Goal: Transaction & Acquisition: Purchase product/service

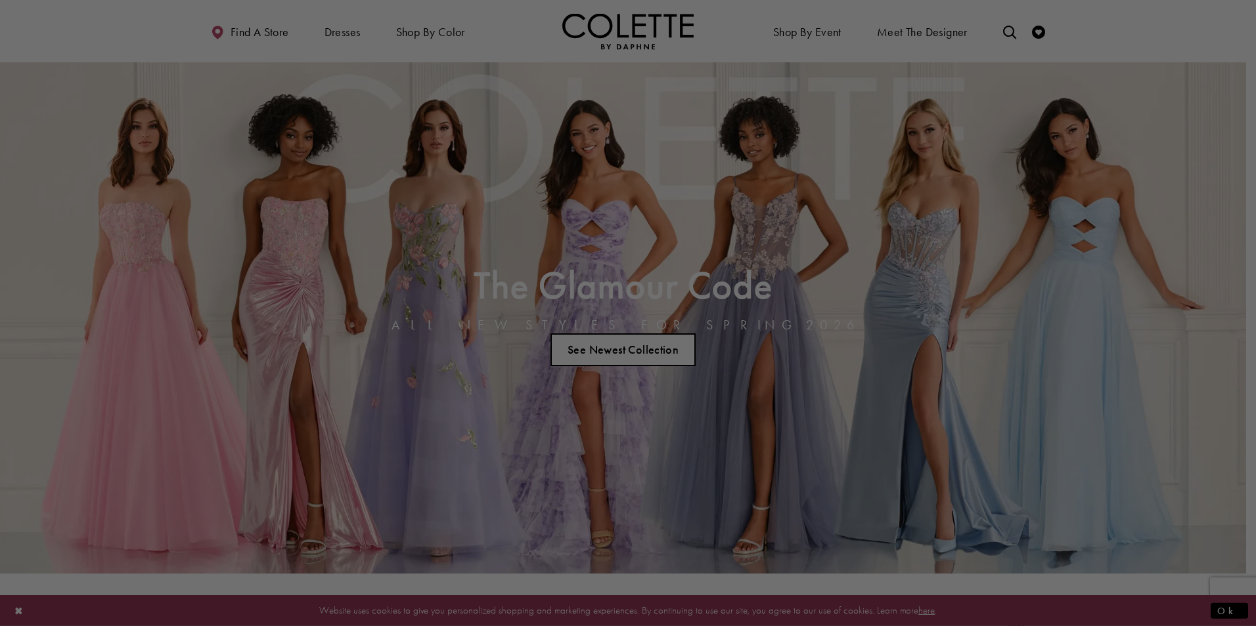
drag, startPoint x: 1250, startPoint y: 24, endPoint x: 1250, endPoint y: 52, distance: 28.2
click at [1245, 52] on div at bounding box center [634, 316] width 1268 height 633
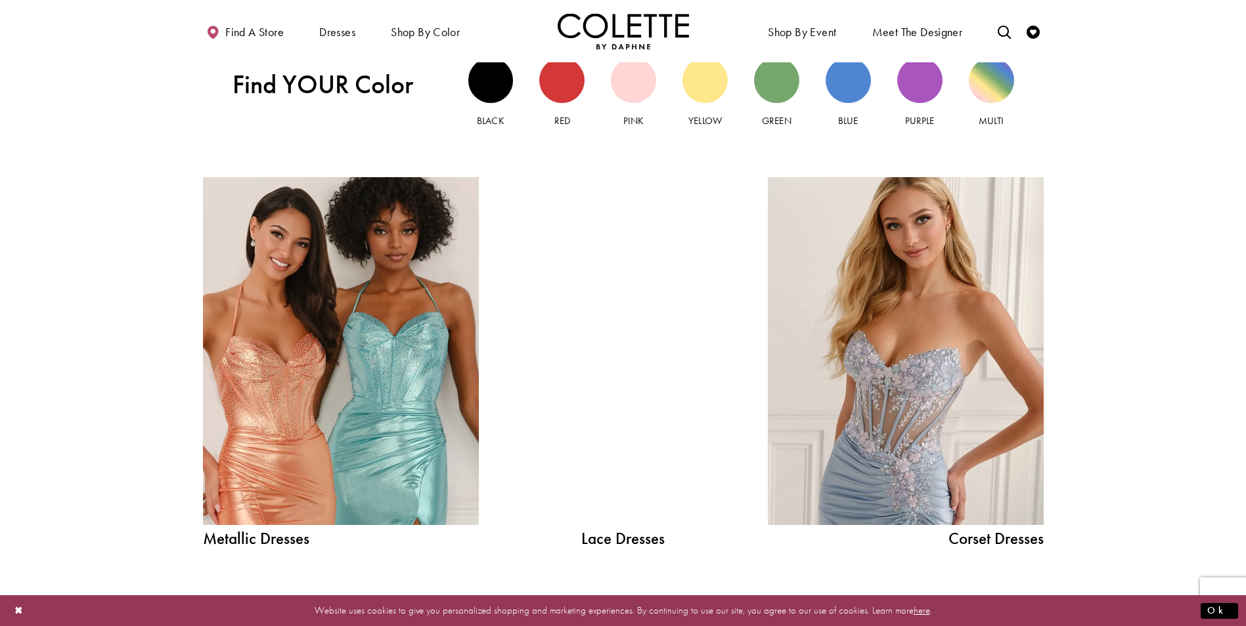
scroll to position [1618, 0]
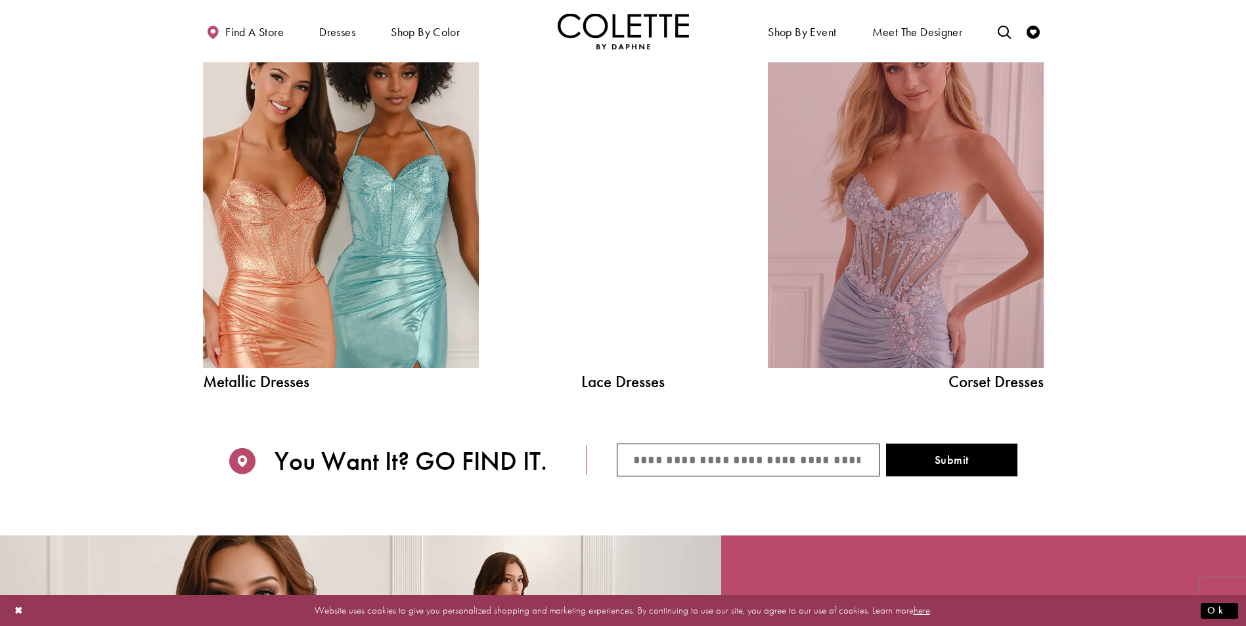
click at [896, 253] on link "Corset Dress Spring 2026 collection Related Link" at bounding box center [906, 194] width 276 height 348
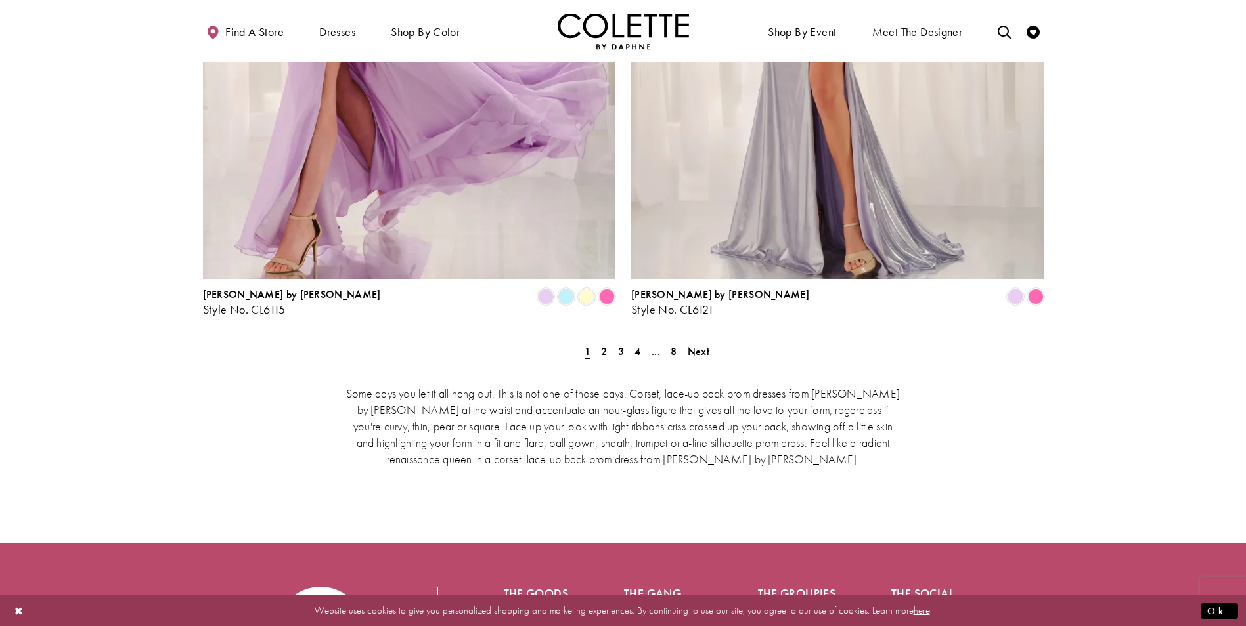
scroll to position [2428, 0]
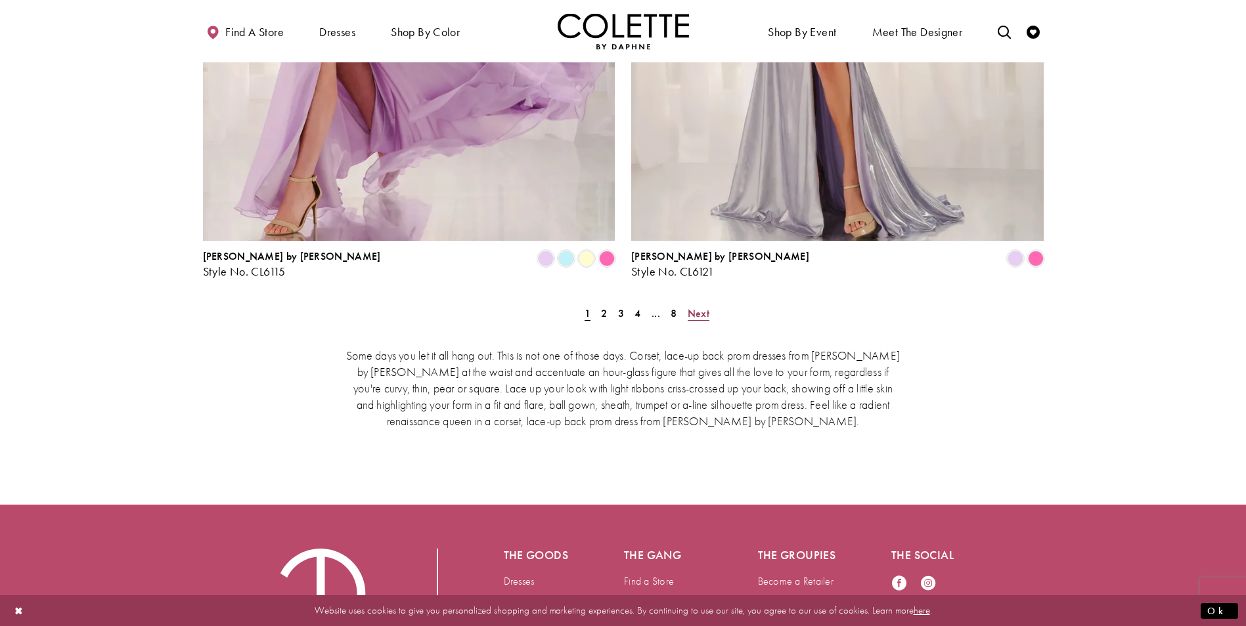
click at [698, 307] on span "Next" at bounding box center [699, 314] width 22 height 14
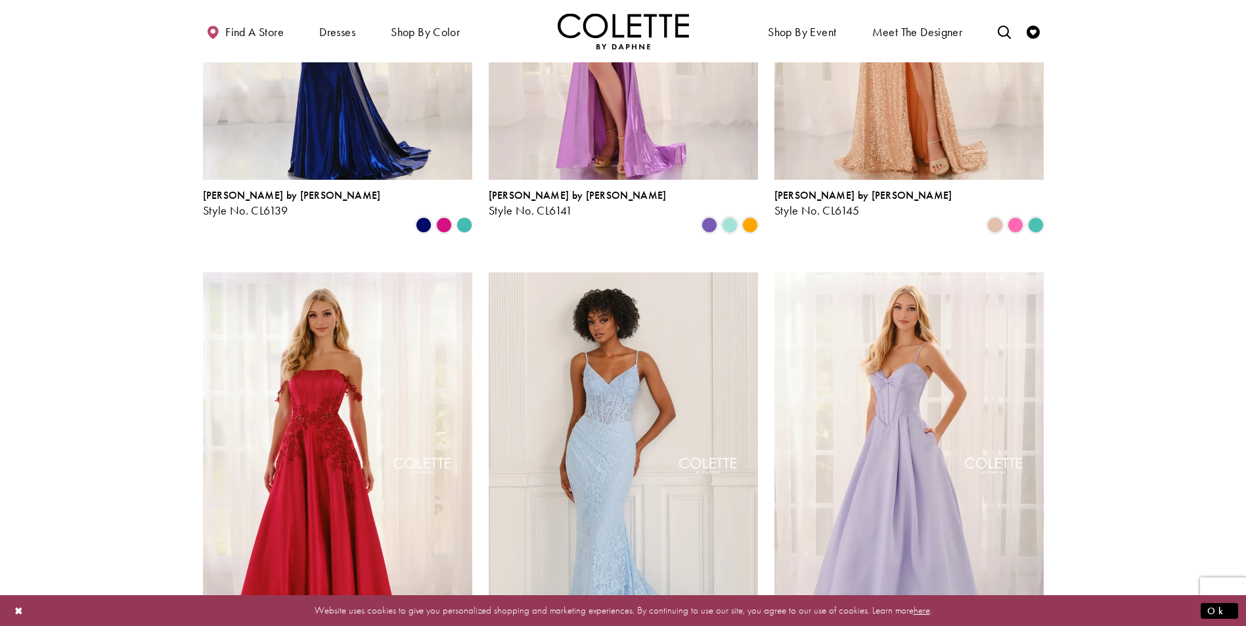
scroll to position [1390, 0]
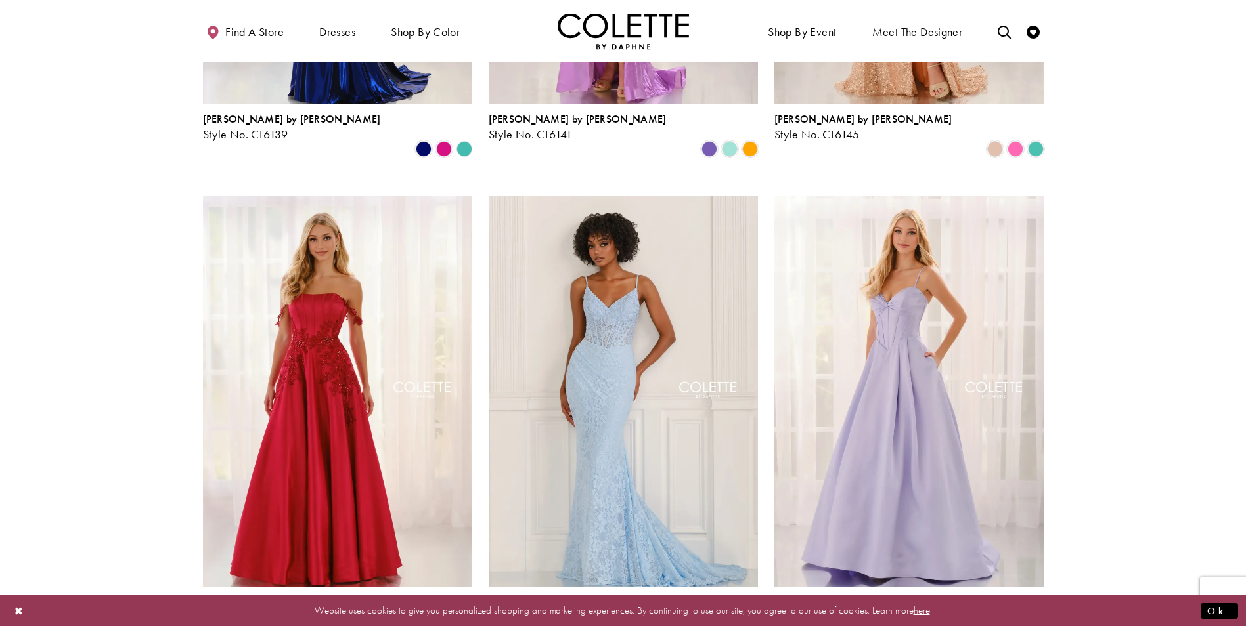
click at [1245, 292] on section at bounding box center [623, 16] width 1246 height 2602
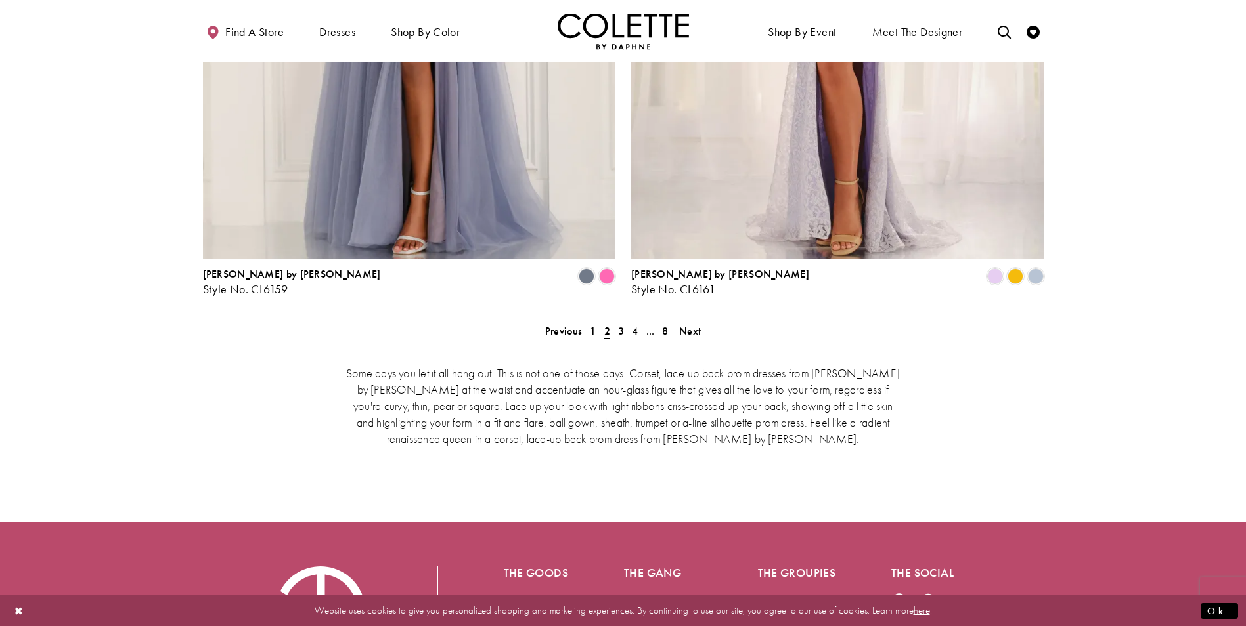
scroll to position [2415, 0]
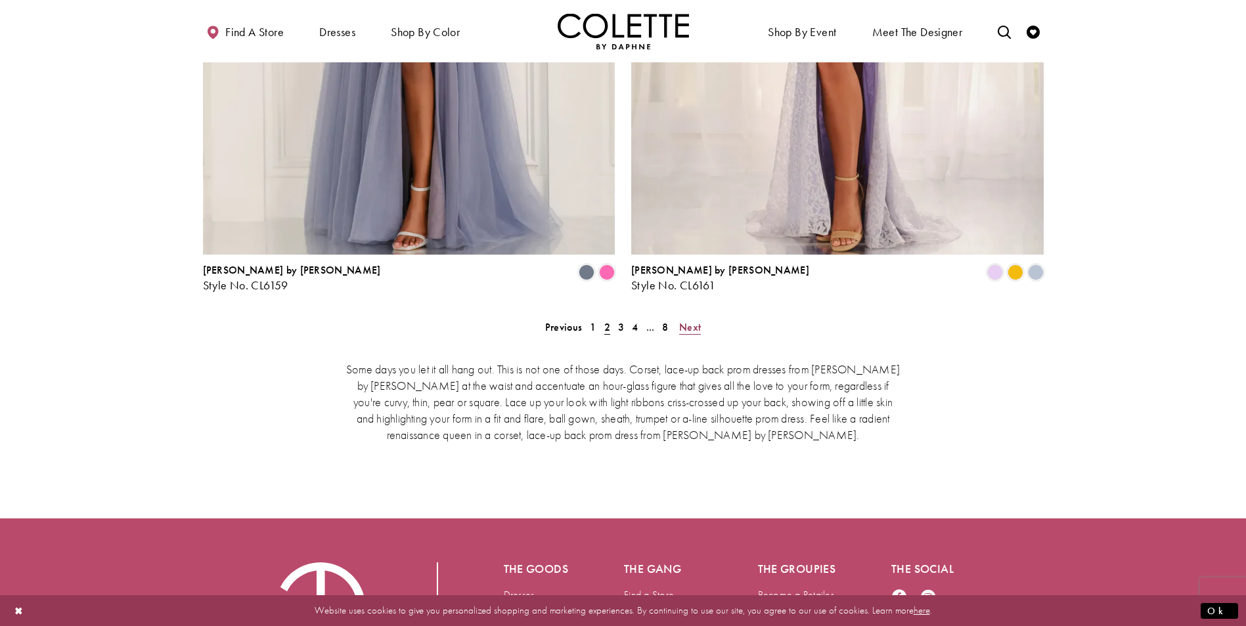
click at [684, 320] on span "Next" at bounding box center [690, 327] width 22 height 14
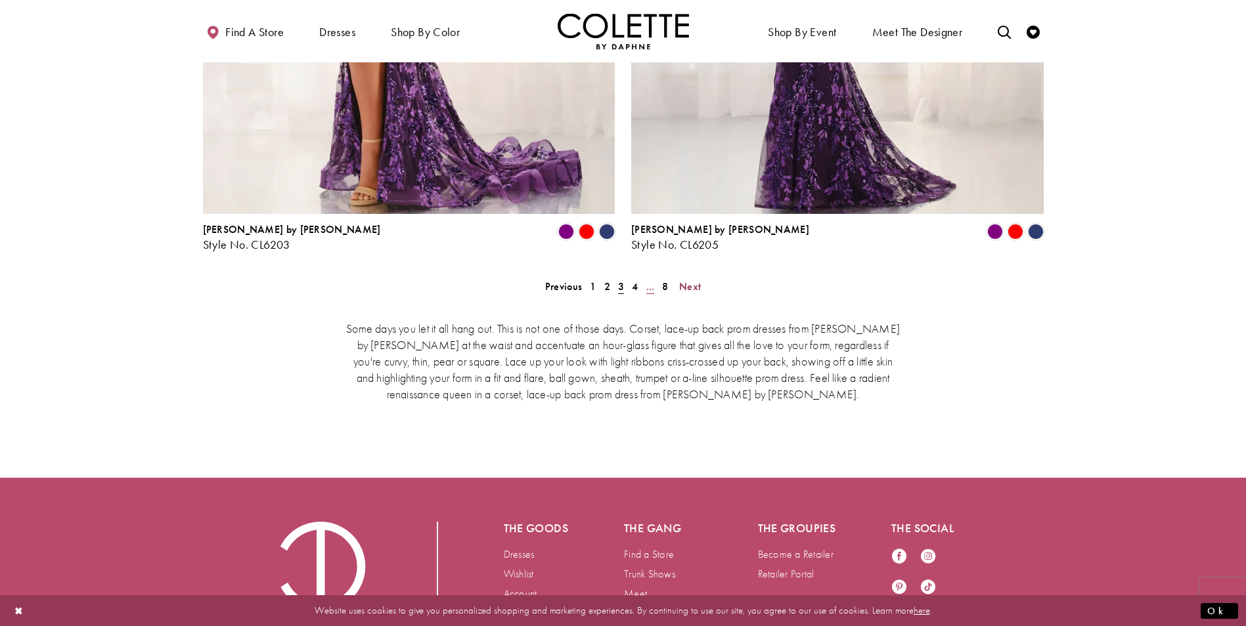
scroll to position [2417, 0]
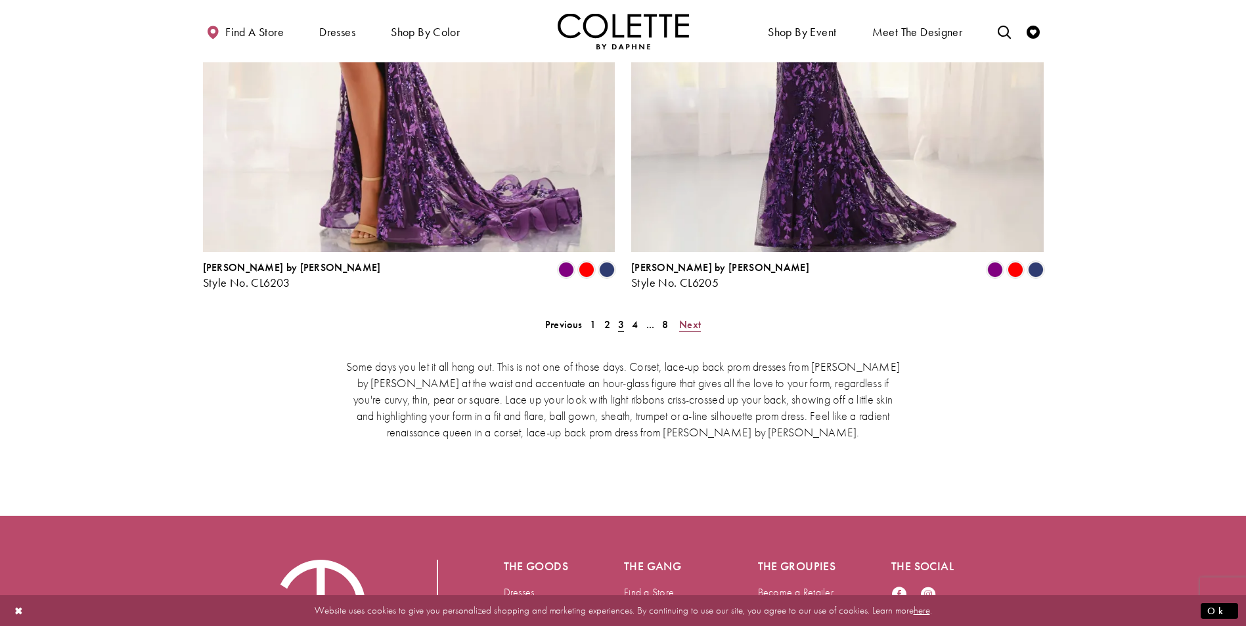
click at [692, 318] on span "Next" at bounding box center [690, 325] width 22 height 14
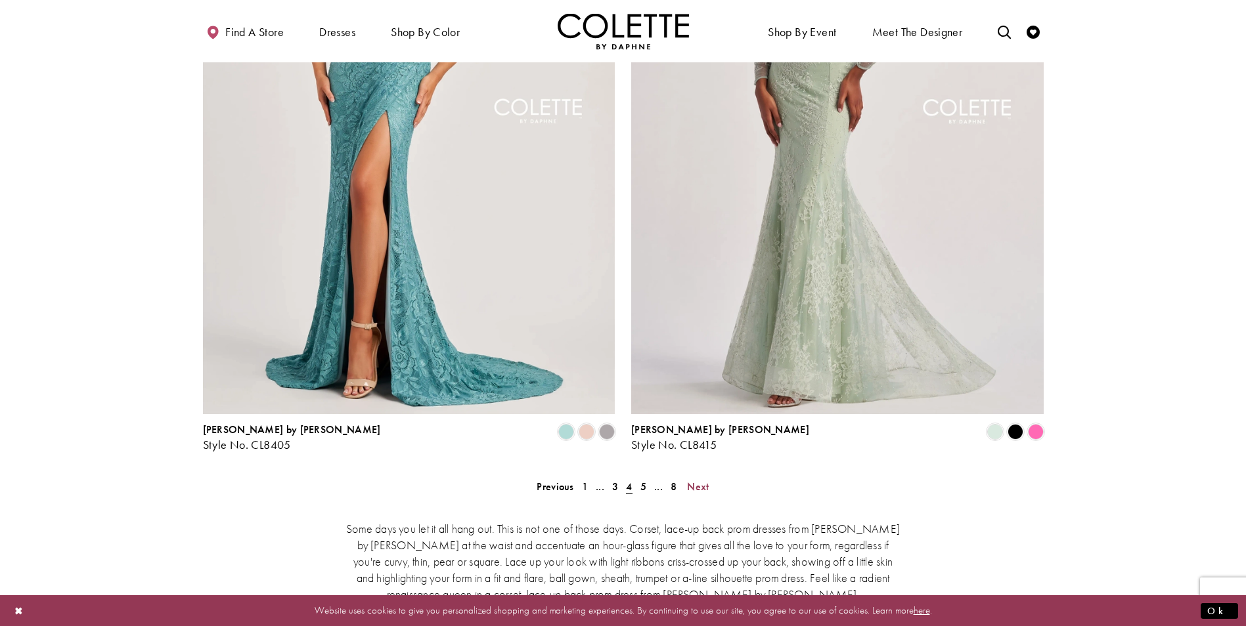
scroll to position [2317, 0]
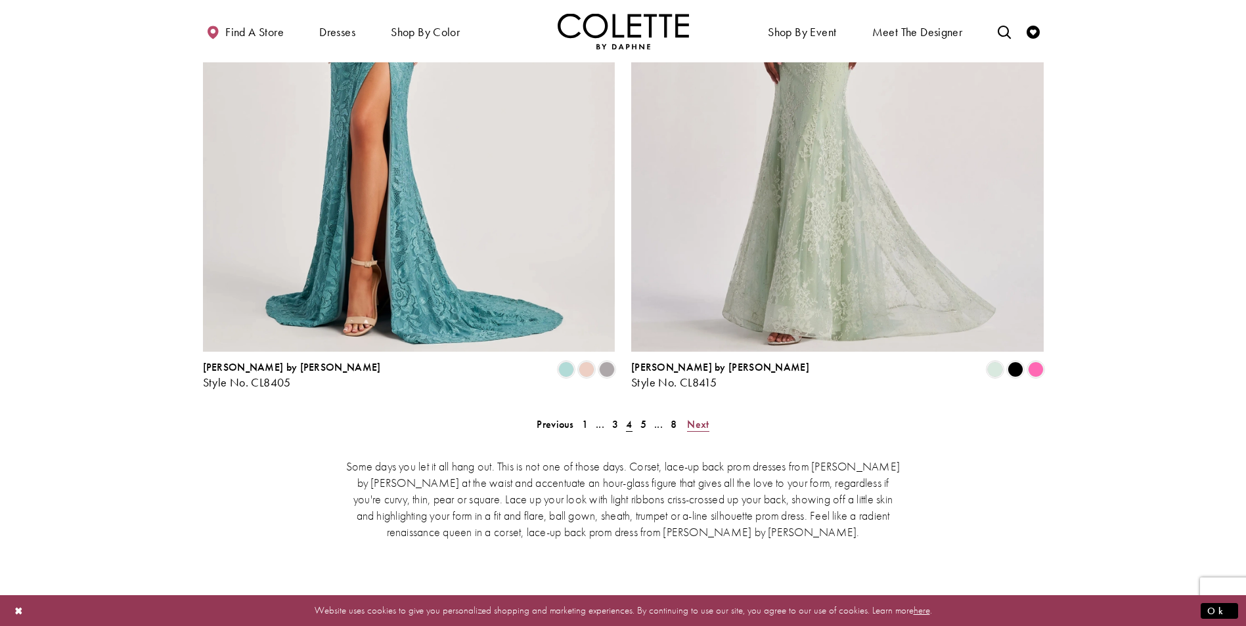
click at [697, 418] on span "Next" at bounding box center [698, 425] width 22 height 14
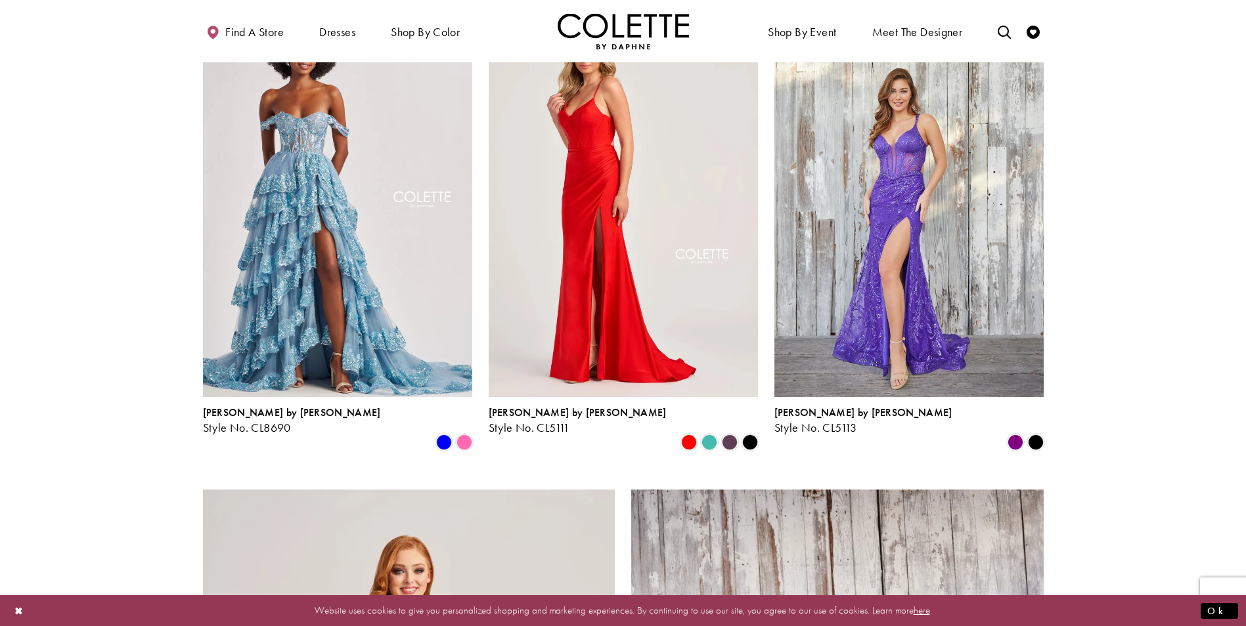
scroll to position [1390, 0]
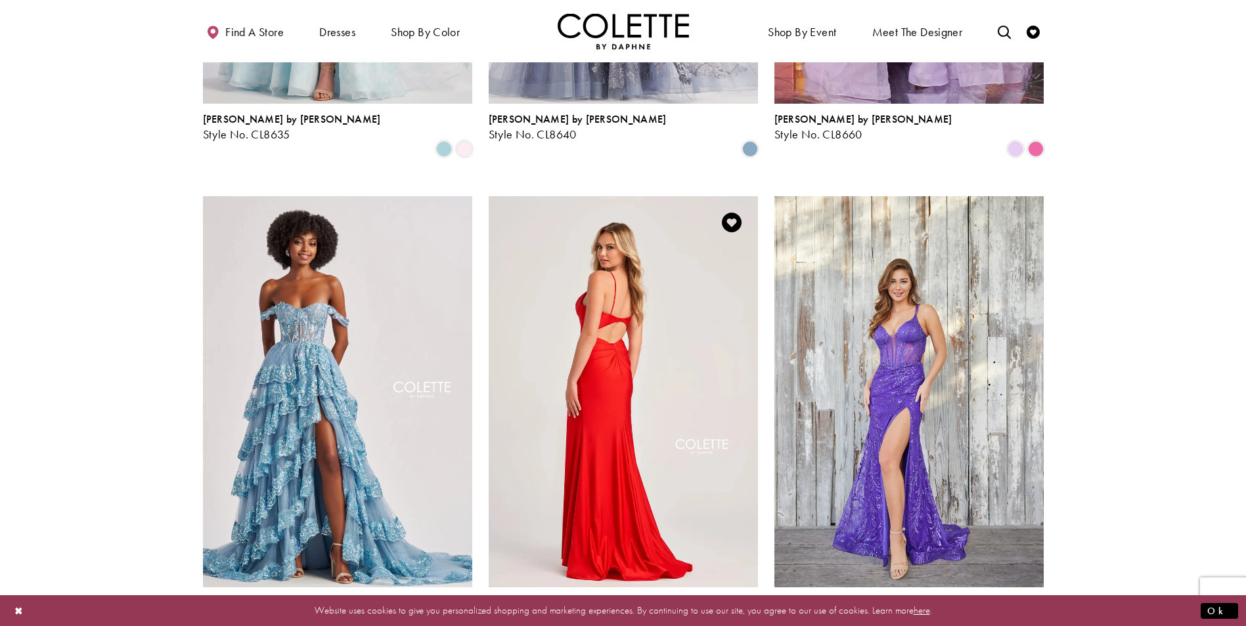
click at [615, 322] on img "Visit Colette by Daphne Style No. CL5111 Page" at bounding box center [623, 391] width 269 height 391
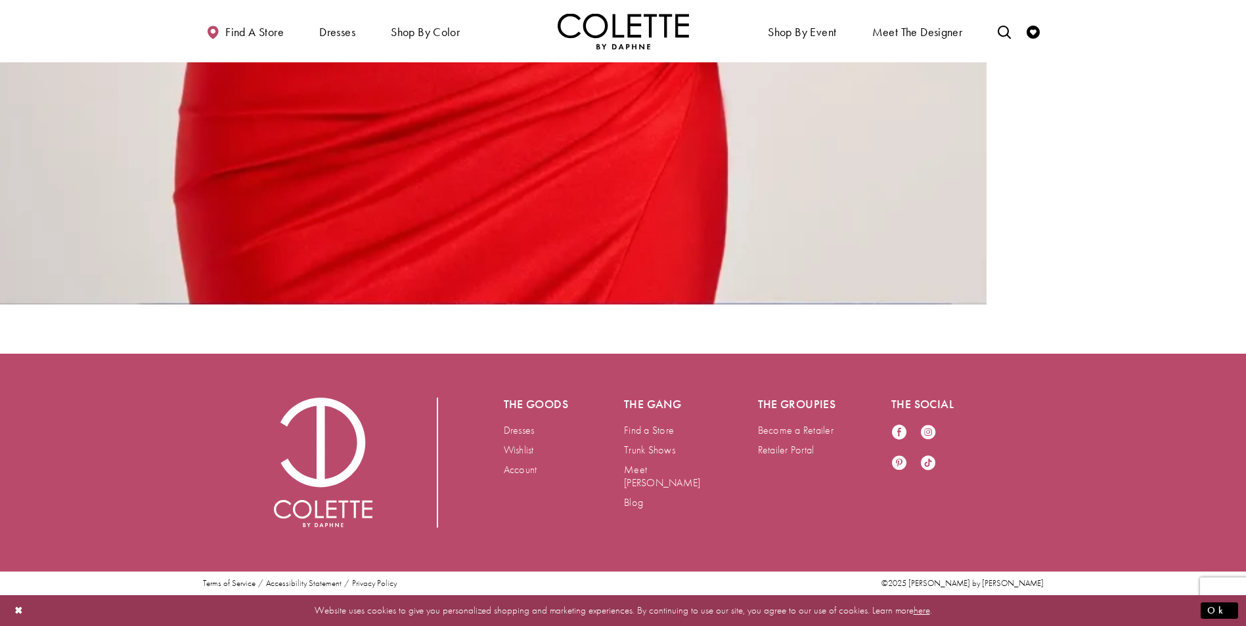
scroll to position [3597, 0]
